Goal: Transaction & Acquisition: Download file/media

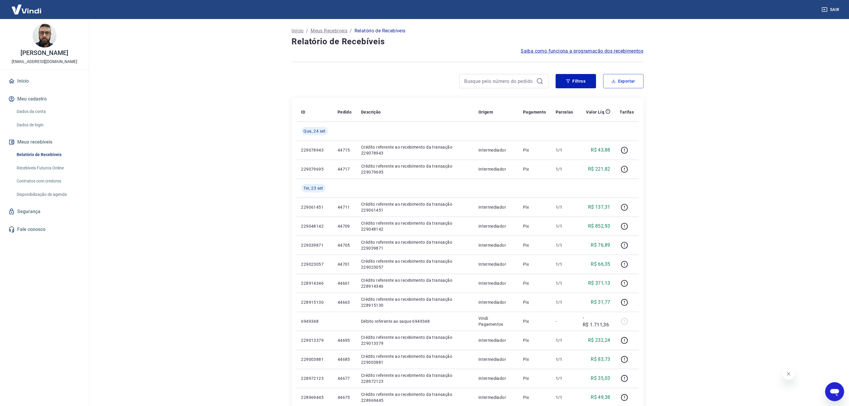
drag, startPoint x: 619, startPoint y: 82, endPoint x: 622, endPoint y: 82, distance: 3.0
click at [621, 82] on button "Exportar" at bounding box center [623, 81] width 40 height 14
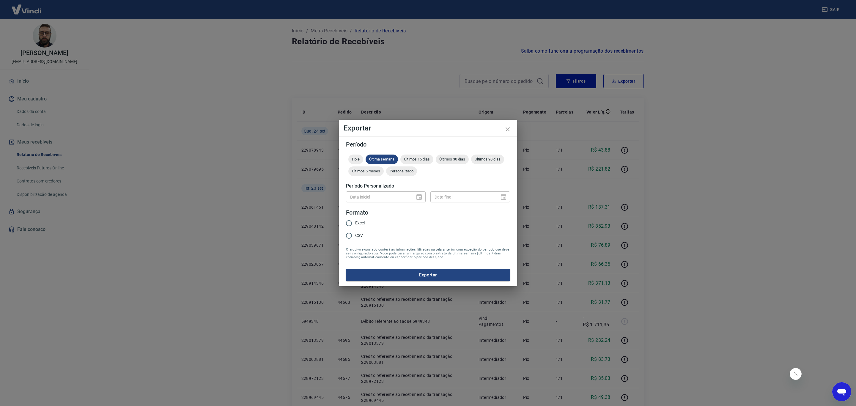
click at [401, 182] on form "Período Hoje Última semana Últimos 15 dias Últimos 30 dias Últimos 90 dias Últi…" at bounding box center [428, 211] width 164 height 140
click at [405, 174] on div "Personalizado" at bounding box center [401, 171] width 31 height 10
type input "DD/MM/YYYY"
drag, startPoint x: 397, startPoint y: 194, endPoint x: 404, endPoint y: 197, distance: 7.6
click at [398, 196] on input "DD/MM/YYYY" at bounding box center [378, 196] width 65 height 11
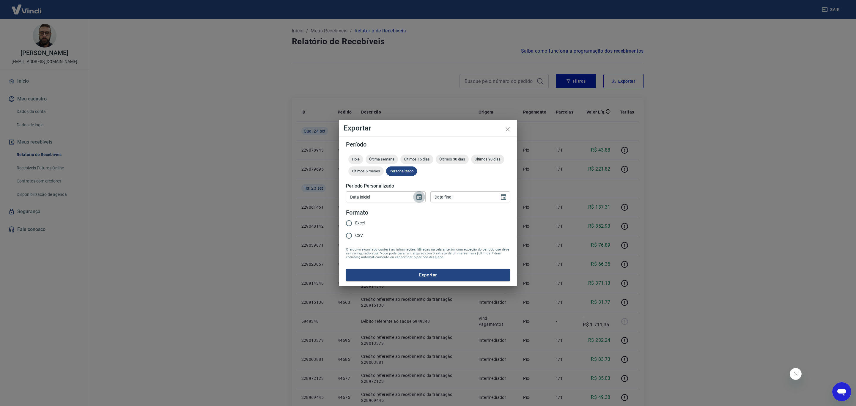
click at [417, 195] on icon "Choose date" at bounding box center [418, 197] width 5 height 6
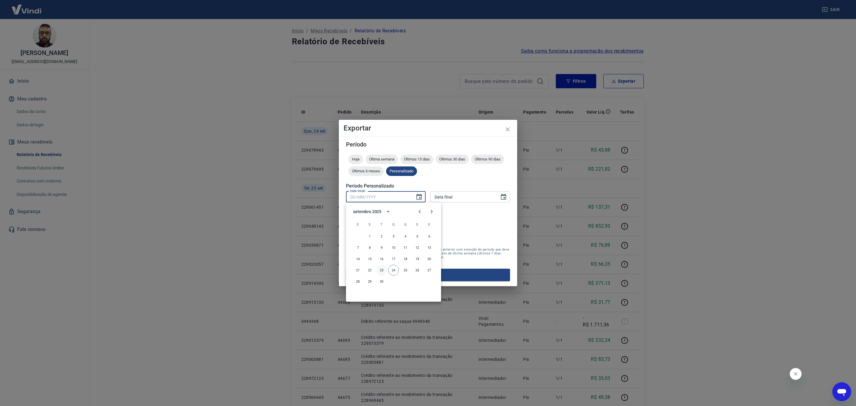
click at [382, 268] on button "23" at bounding box center [381, 270] width 11 height 11
type input "[DATE]"
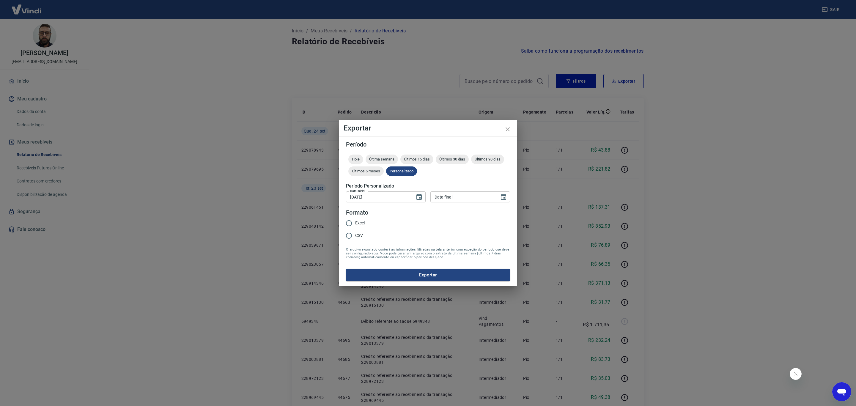
click at [382, 243] on button "23" at bounding box center [385, 240] width 8 height 6
click at [504, 193] on icon "Choose date" at bounding box center [503, 196] width 7 height 7
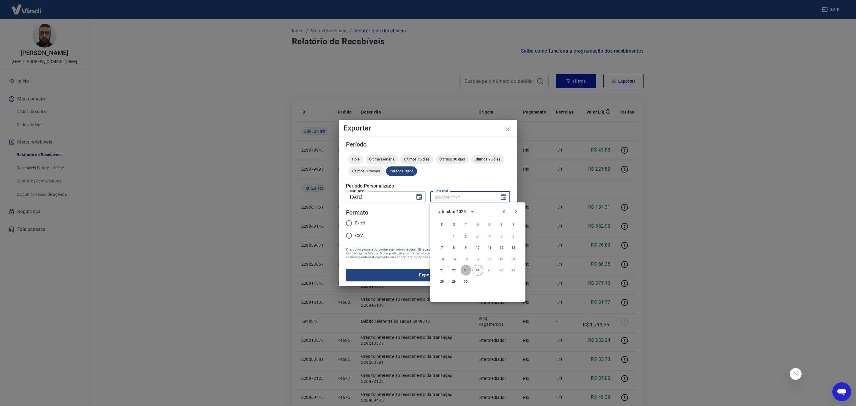
click at [466, 270] on button "23" at bounding box center [466, 270] width 11 height 11
type input "[DATE]"
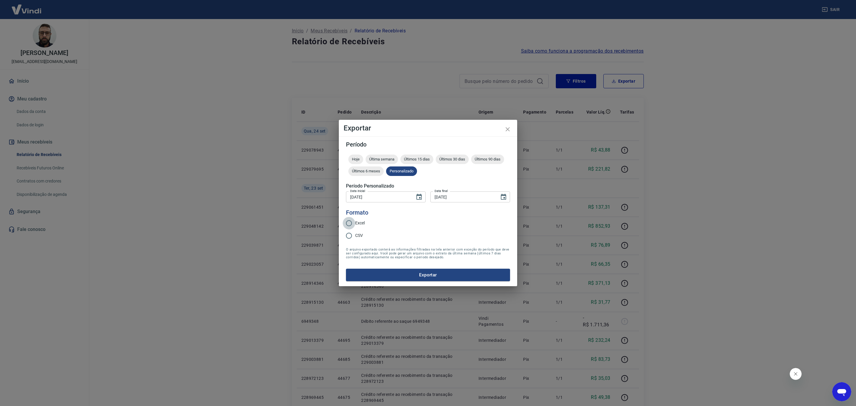
click at [350, 221] on input "Excel" at bounding box center [349, 223] width 12 height 12
radio input "true"
click at [405, 269] on button "Exportar" at bounding box center [428, 275] width 164 height 12
